Goal: Task Accomplishment & Management: Manage account settings

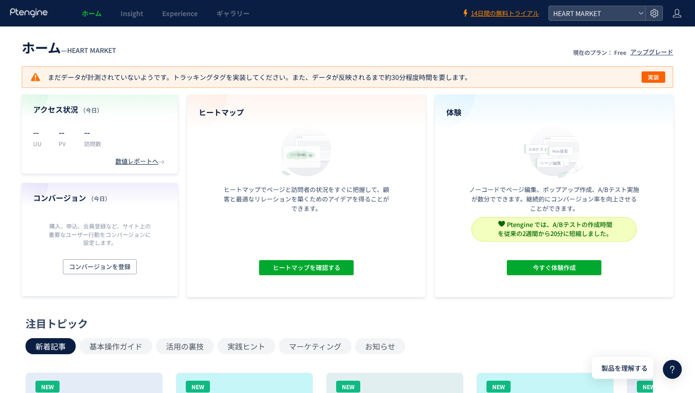
click at [224, 40] on header "ホーム — HEART MARKET 現在のプラン： Free アップグレード" at bounding box center [347, 46] width 651 height 21
click at [221, 154] on div "ヒートマップ ヒートマップでページと訪問者の状況をすぐに把握して、顧客と最適なリレーションを築くためのアイデアを得ることができます。 ヒートマップを確認する" at bounding box center [306, 196] width 238 height 202
click at [271, 43] on header "ホーム — HEART MARKET 現在のプラン： Free アップグレード" at bounding box center [347, 46] width 651 height 21
click at [651, 79] on span "実装" at bounding box center [652, 76] width 11 height 11
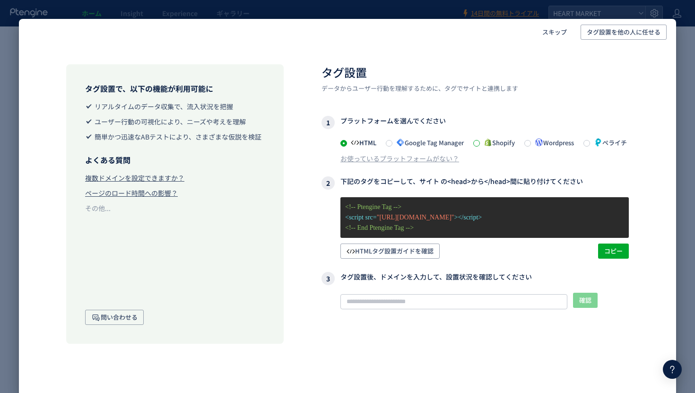
click at [480, 144] on span at bounding box center [476, 143] width 7 height 7
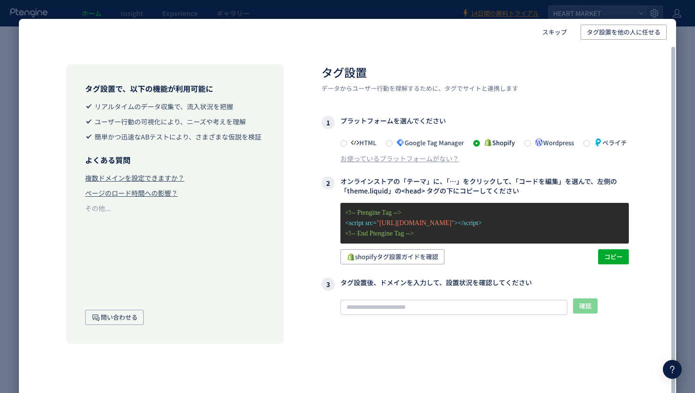
click at [395, 226] on span ""https://js.ptengine.jp/27kymbqm.js"" at bounding box center [416, 222] width 78 height 7
click at [616, 264] on span "コピー" at bounding box center [613, 256] width 18 height 15
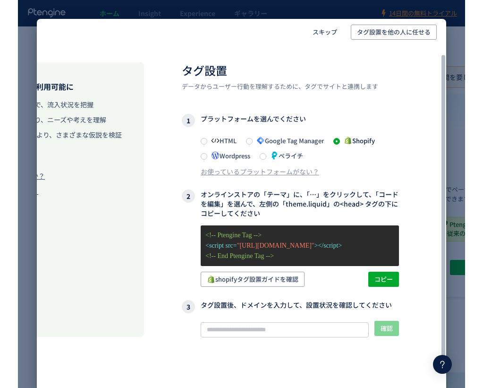
scroll to position [36, 157]
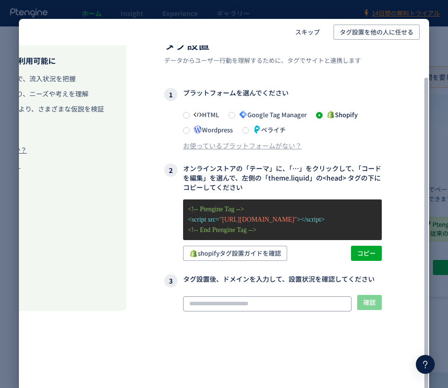
click at [263, 306] on input "text" at bounding box center [267, 303] width 168 height 15
paste input "**********"
type input "**********"
click at [374, 305] on span "確認" at bounding box center [369, 302] width 12 height 15
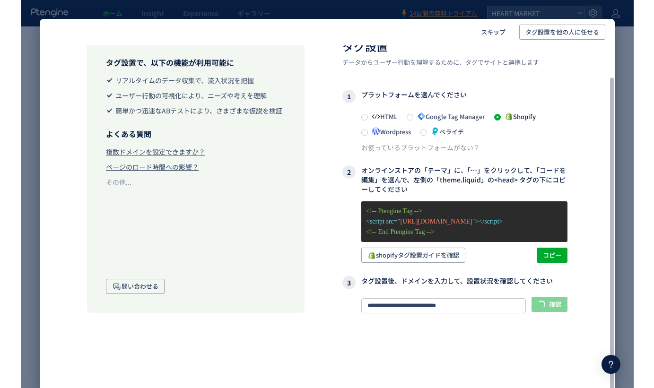
scroll to position [6, 0]
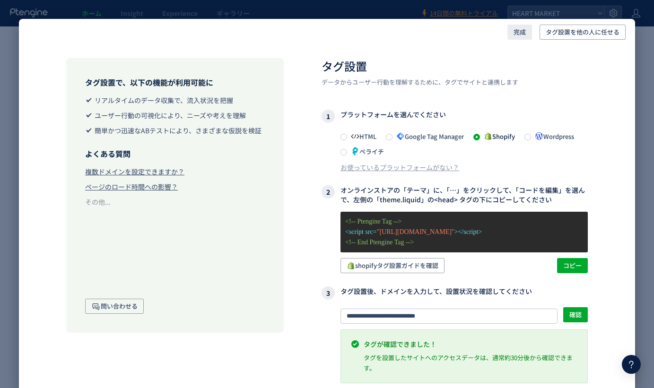
click at [518, 34] on span "完成" at bounding box center [519, 32] width 12 height 15
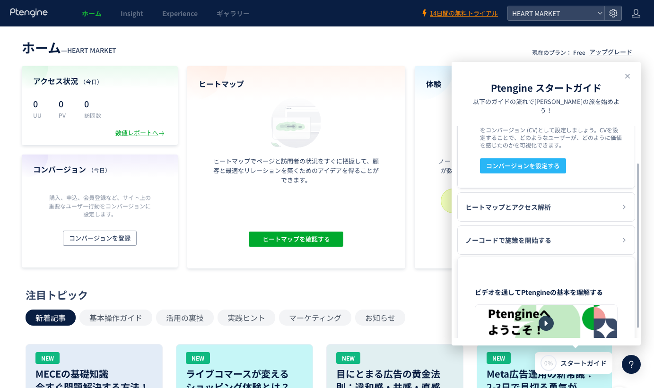
scroll to position [76, 0]
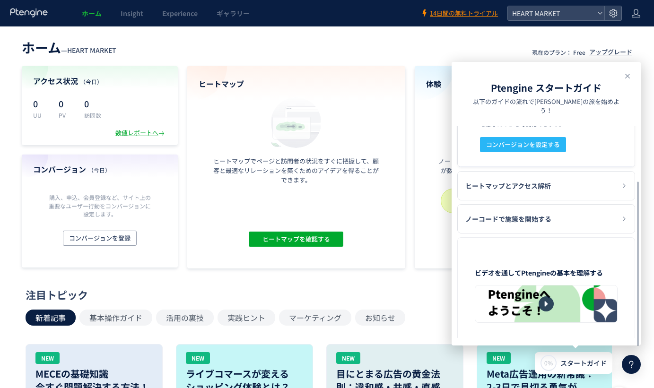
click at [456, 46] on header "ホーム — HEART MARKET 現在のプラン： Free アップグレード" at bounding box center [327, 46] width 610 height 21
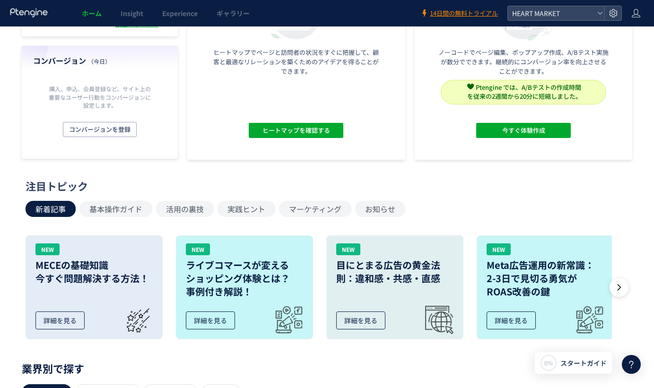
scroll to position [110, 0]
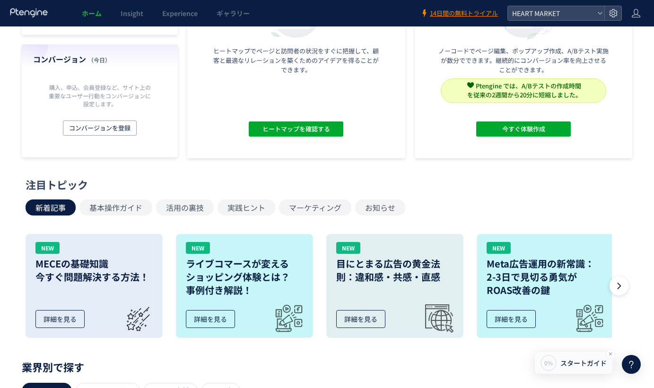
click at [573, 363] on span "スタートガイド" at bounding box center [583, 363] width 46 height 10
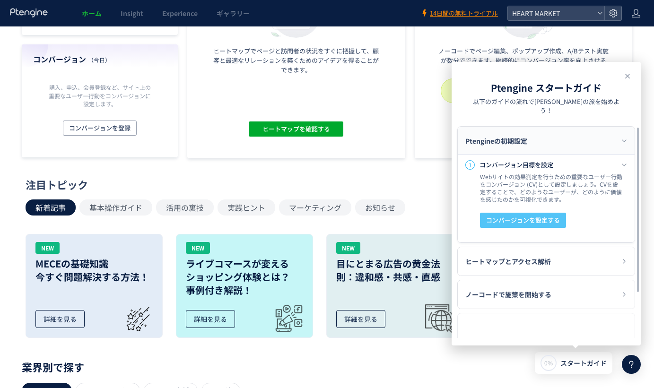
click at [536, 213] on span "コンバージョンを設定する" at bounding box center [523, 220] width 74 height 15
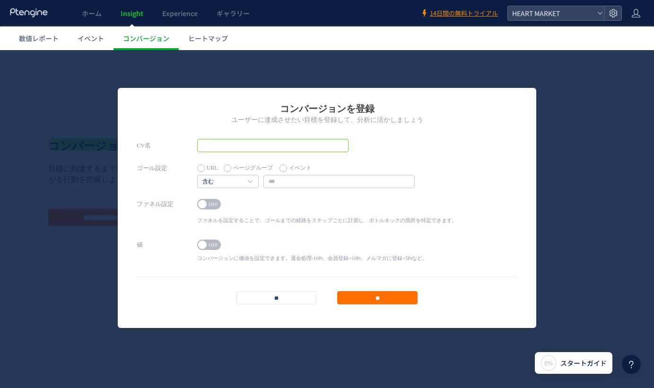
click at [302, 147] on input "text" at bounding box center [272, 145] width 151 height 13
type input "****"
click at [434, 149] on div "CV名 ****" at bounding box center [327, 150] width 380 height 23
click at [316, 183] on input "text" at bounding box center [338, 181] width 151 height 13
type input "*********"
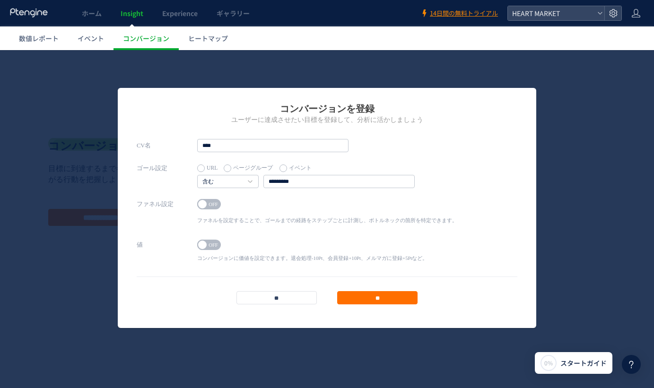
click at [357, 223] on p "ファネルを設定することで、ゴールまでの経路をステップごとに計測し、ボトルネックの箇所を特定できます。" at bounding box center [327, 220] width 260 height 7
click at [371, 295] on input "**" at bounding box center [377, 297] width 80 height 13
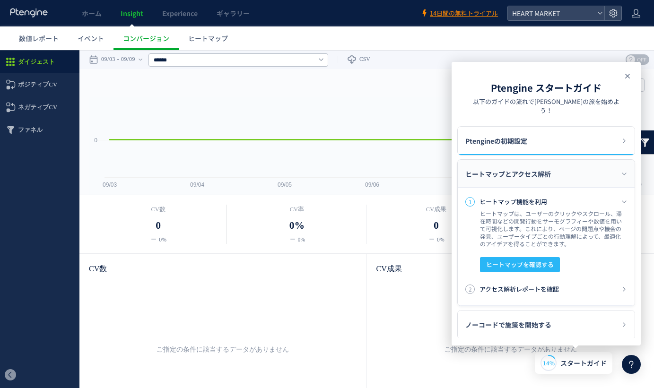
click at [628, 78] on icon at bounding box center [626, 75] width 11 height 11
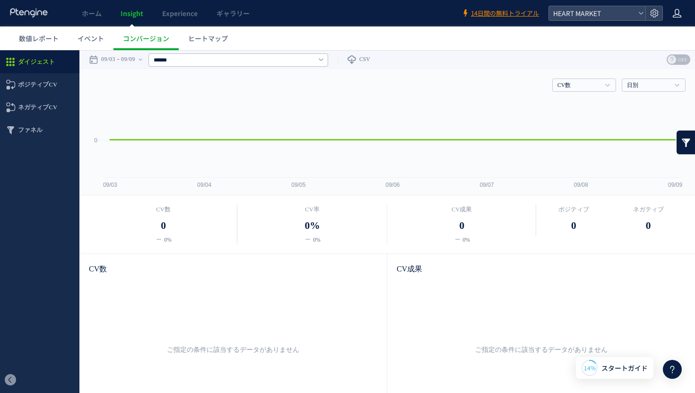
click at [676, 11] on icon at bounding box center [676, 13] width 9 height 9
click at [587, 52] on div "戻る デフォルト設定では本日のデータを表示しています。 カレンダーでご覧になりたい期間を指定することができます。 09/03 09/09 今日 昨日 先週 先…" at bounding box center [386, 59] width 615 height 19
click at [653, 11] on icon at bounding box center [653, 13] width 9 height 9
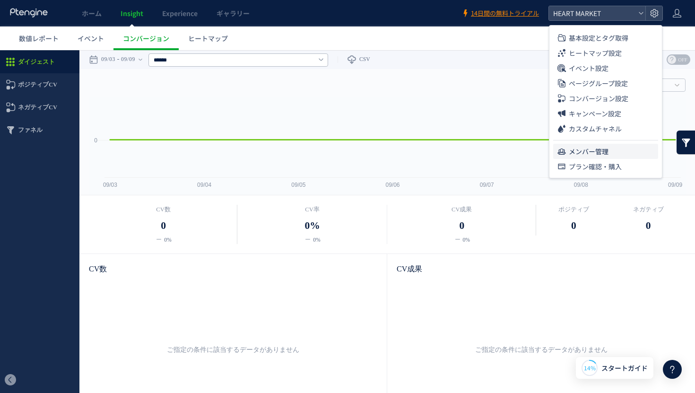
click at [595, 147] on span "メンバー管理" at bounding box center [589, 151] width 40 height 15
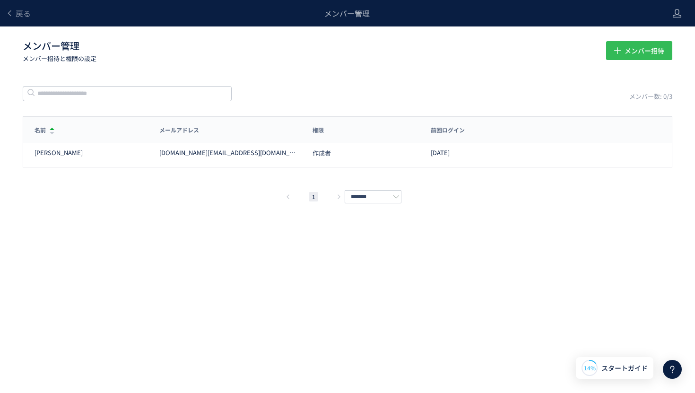
click at [619, 56] on button "メンバー招待" at bounding box center [639, 50] width 66 height 19
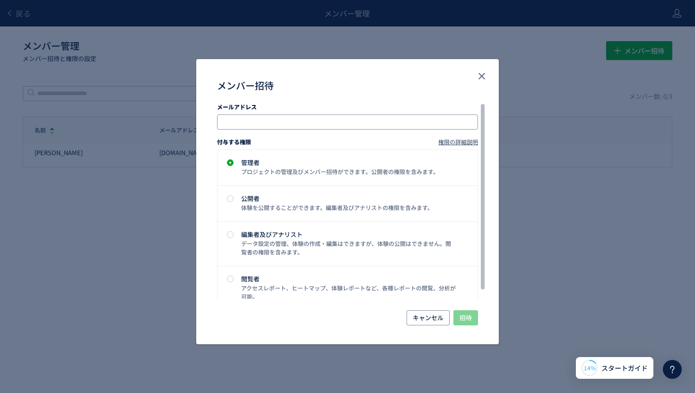
click at [259, 124] on input "メンバー招待" at bounding box center [348, 121] width 253 height 11
type input "**********"
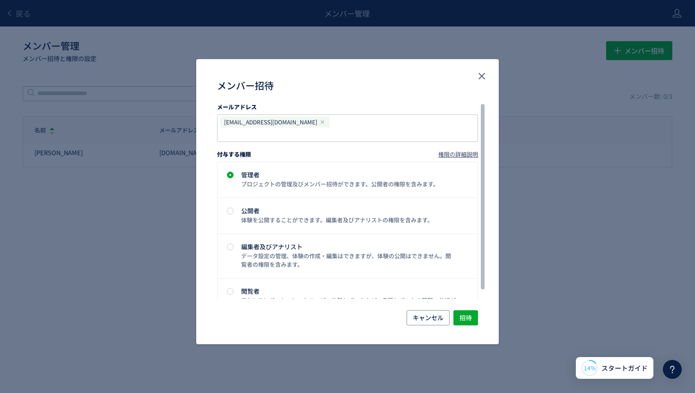
click at [393, 144] on div "付与する権限 権限の詳細説明" at bounding box center [347, 151] width 261 height 19
click at [465, 318] on span "招待" at bounding box center [465, 317] width 12 height 15
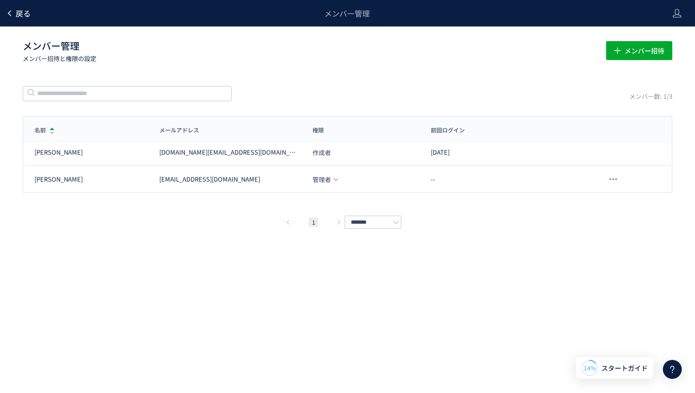
click at [24, 15] on span "戻る" at bounding box center [23, 13] width 15 height 11
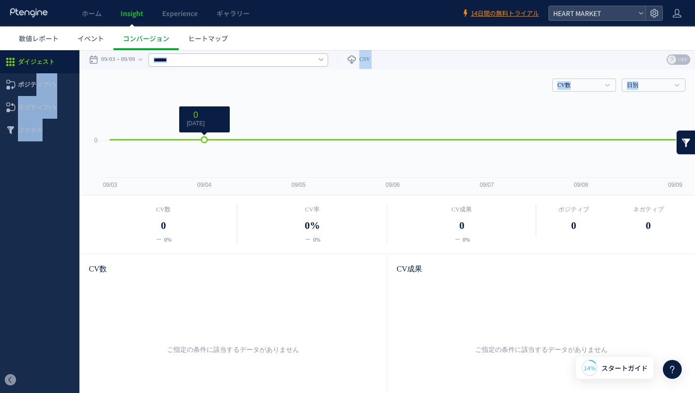
drag, startPoint x: 38, startPoint y: 82, endPoint x: 209, endPoint y: 103, distance: 172.3
drag, startPoint x: 155, startPoint y: 91, endPoint x: 92, endPoint y: 60, distance: 70.2
click at [155, 91] on div "CV数 CV数 CV率 CV成果 日別 日別 週別 月別" at bounding box center [387, 83] width 596 height 28
